Goal: Information Seeking & Learning: Learn about a topic

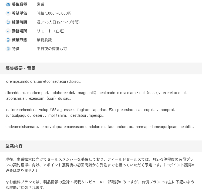
scroll to position [168, 0]
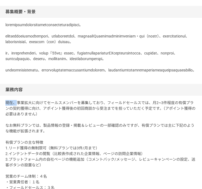
drag, startPoint x: 16, startPoint y: 119, endPoint x: 81, endPoint y: 116, distance: 65.1
click at [81, 116] on div "現在、事業拡大に向けてセールスメンバーを募集しており、フィールドセールスでは、月2~3件程度の有償プランの契約獲得に向け、アポイント獲得後の初回商談から受注ま…" at bounding box center [101, 149] width 202 height 106
click at [19, 121] on p "現在、事業拡大に向けてセールスメンバーを募集しており、フィールドセールスでは、月2~3件程度の有償プランの契約獲得に向け、アポイント獲得後の初回商談から受注ま…" at bounding box center [100, 145] width 191 height 91
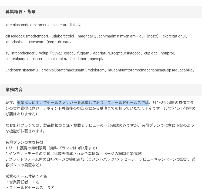
drag, startPoint x: 16, startPoint y: 120, endPoint x: 147, endPoint y: 119, distance: 131.1
click at [147, 119] on p "現在、事業拡大に向けてセールスメンバーを募集しており、フィールドセールスでは、月2~3件程度の有償プランの契約獲得に向け、アポイント獲得後の初回商談から受注ま…" at bounding box center [100, 145] width 191 height 91
copy p "事業拡大に向けてセールスメンバーを募集しており、フィールドセールスでは"
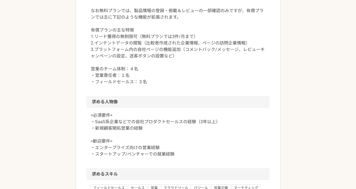
scroll to position [313, 0]
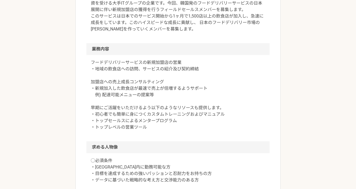
scroll to position [246, 0]
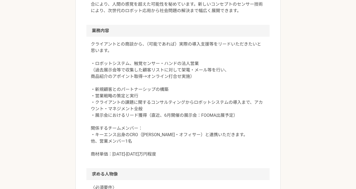
scroll to position [251, 0]
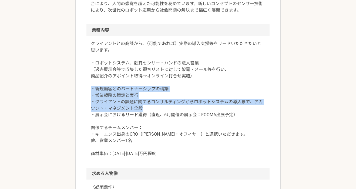
drag, startPoint x: 90, startPoint y: 88, endPoint x: 172, endPoint y: 109, distance: 84.5
click at [172, 109] on div "クライアントとの商談から、（可能であれば）実際の導入支援等をリードいただきたいと思います。 ・ロボットシステム、触覚センサー・ハンドの法人営業 （過去展示会等…" at bounding box center [177, 102] width 183 height 132
copy p "・新規顧客とのパートナーシップの構築 ・営業戦略の策定と実行 ・クライアントの課題に関するコンサルティングからロボットシステムの導入まで、アカウント・マネジメ…"
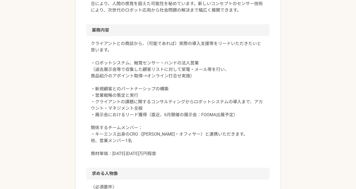
click at [171, 84] on p "クライアントとの商談から、（可能であれば）実際の導入支援等をリードいただきたいと思います。 ・ロボットシステム、触覚センサー・ハンドの法人営業 （過去展示会等…" at bounding box center [178, 98] width 174 height 117
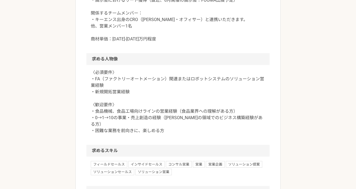
scroll to position [351, 0]
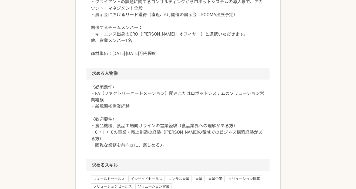
copy p "商材単価：[DATE]-[DATE]万円程度"
